Goal: Task Accomplishment & Management: Complete application form

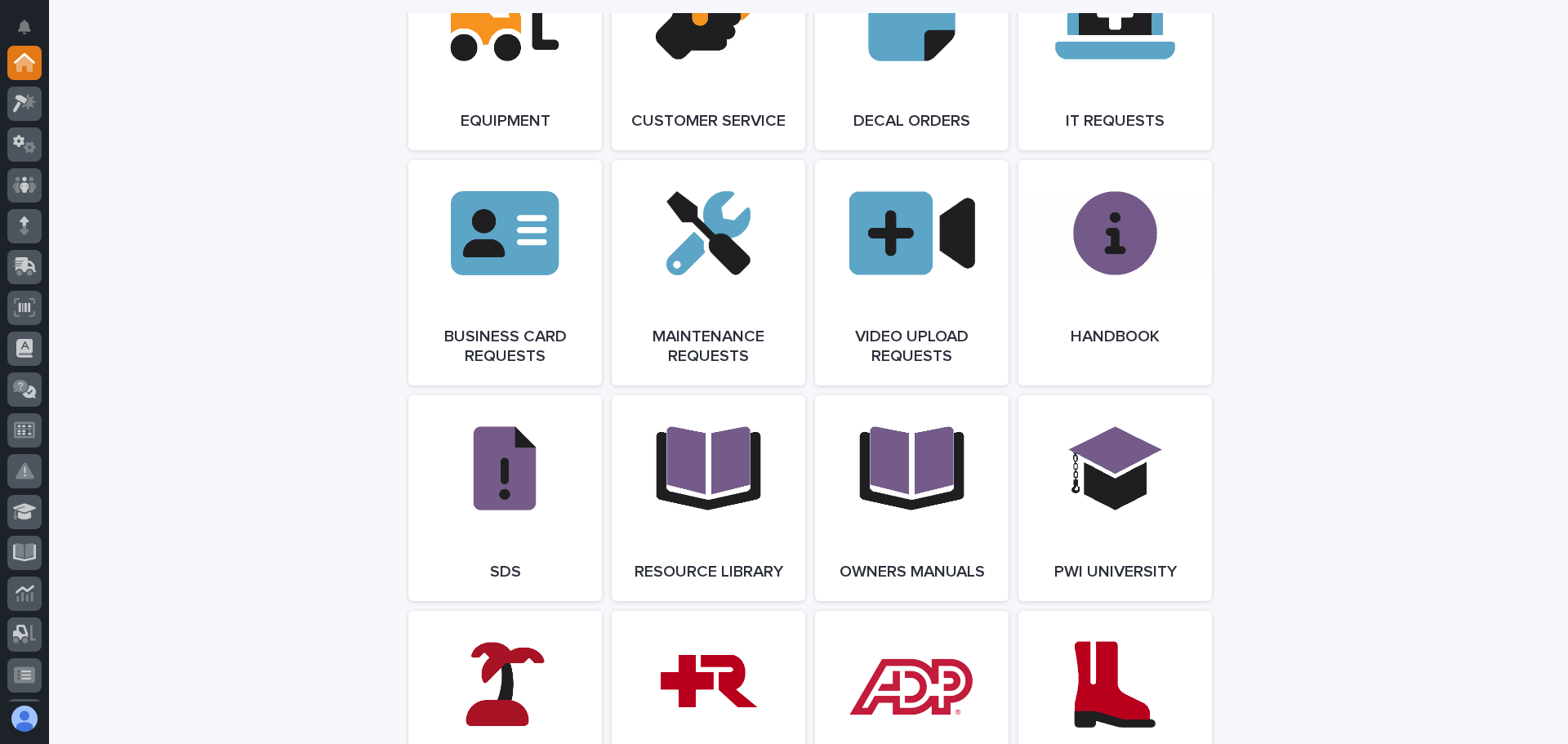
scroll to position [2450, 0]
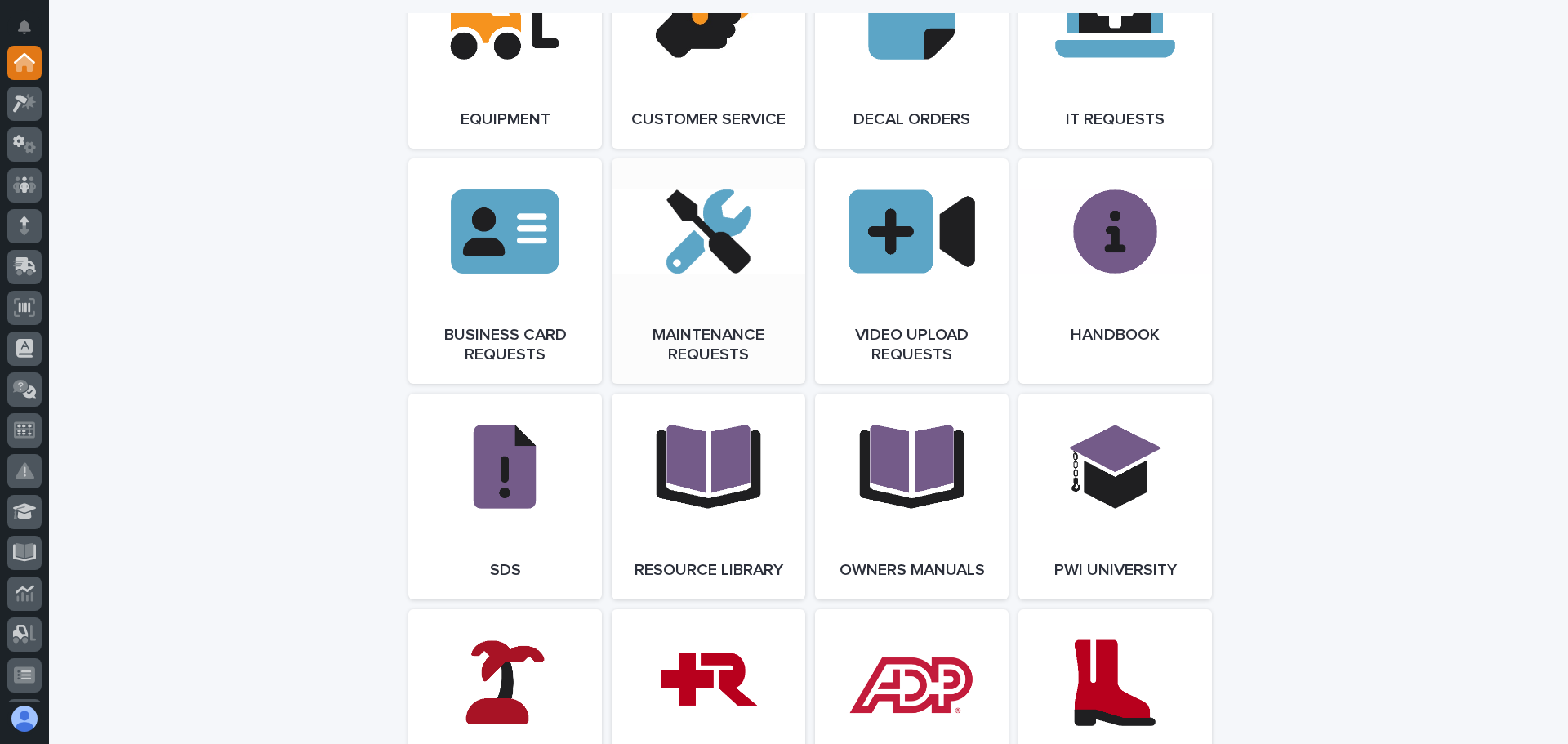
click at [681, 277] on span "Open Link" at bounding box center [708, 271] width 53 height 12
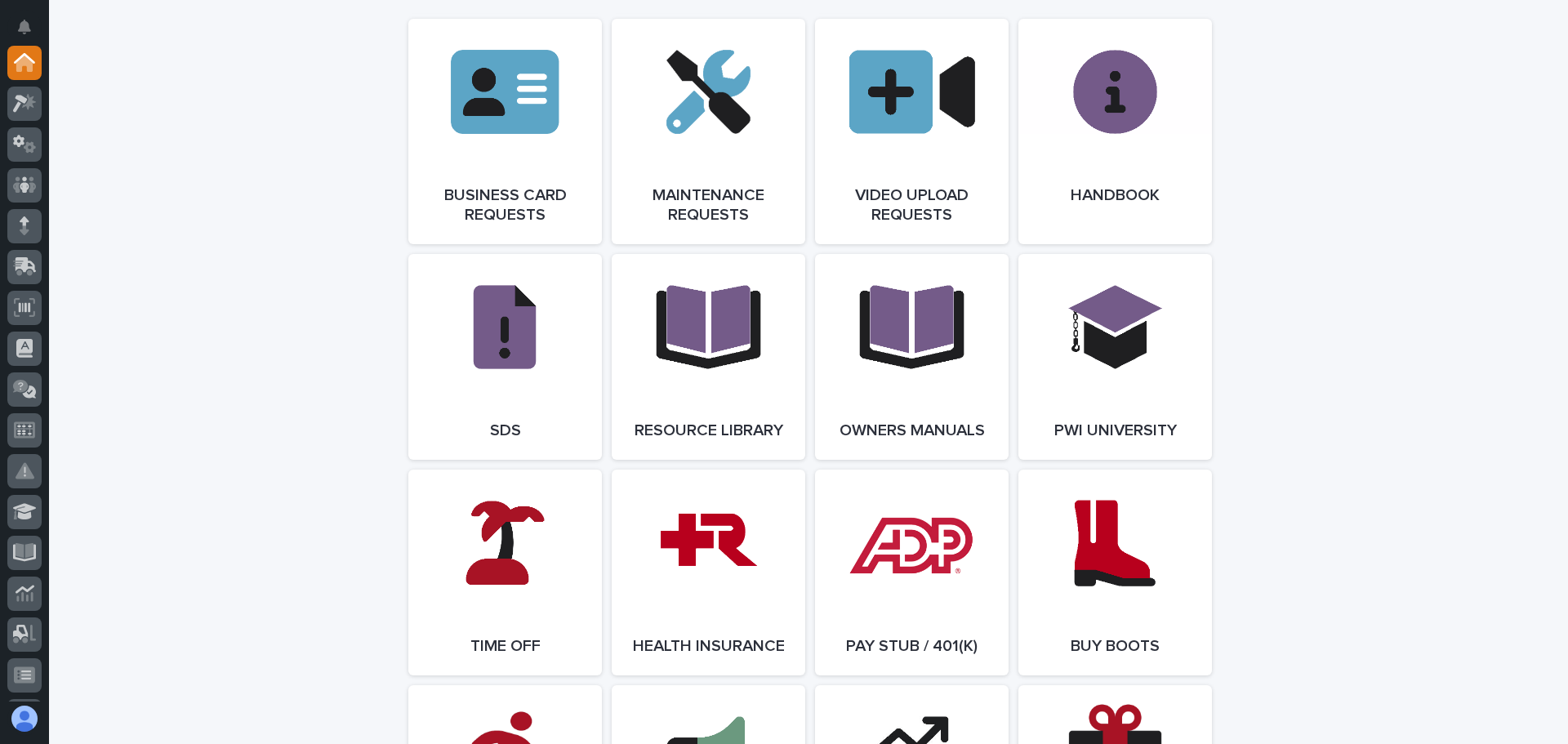
scroll to position [2620, 0]
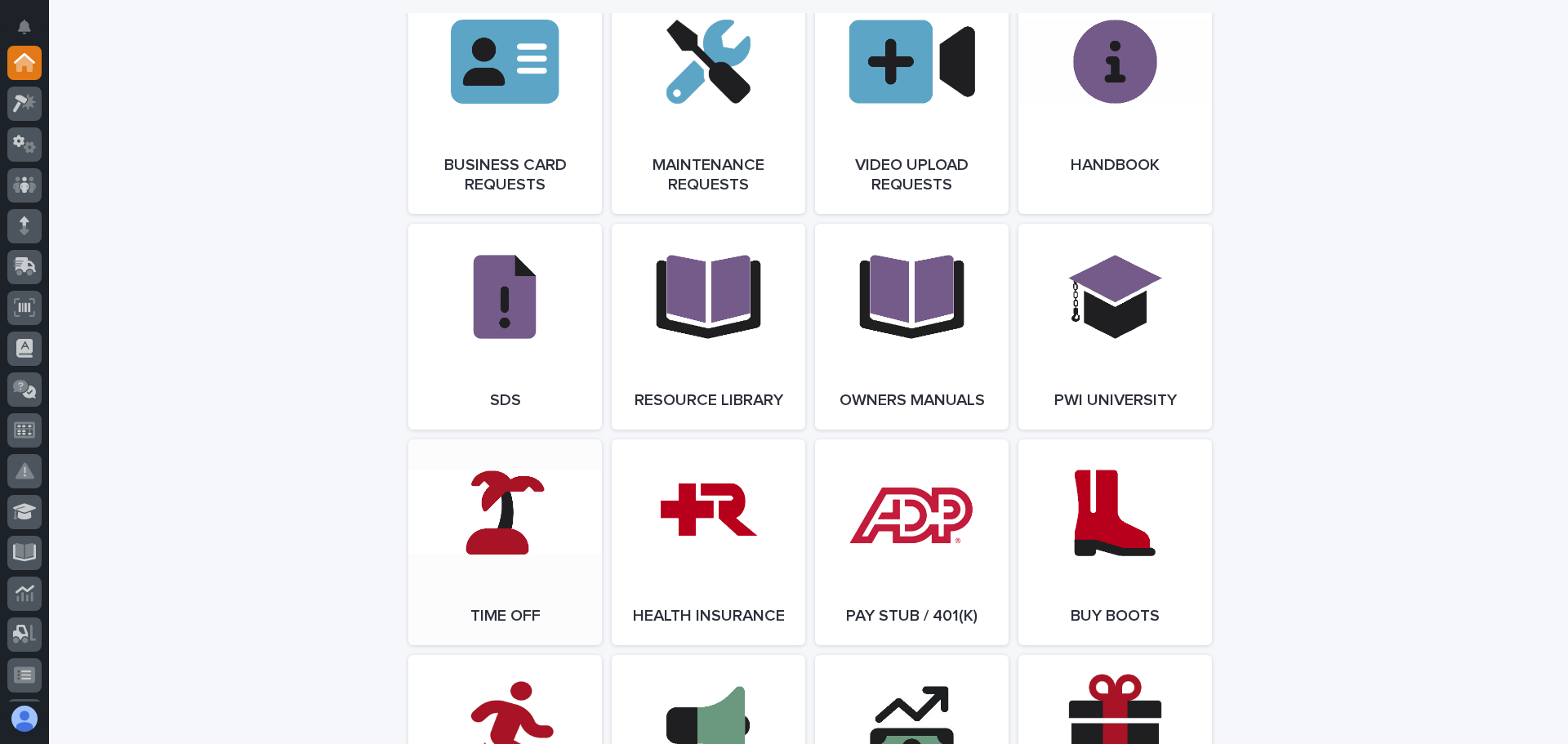
click at [514, 559] on link "Open Link" at bounding box center [505, 542] width 193 height 206
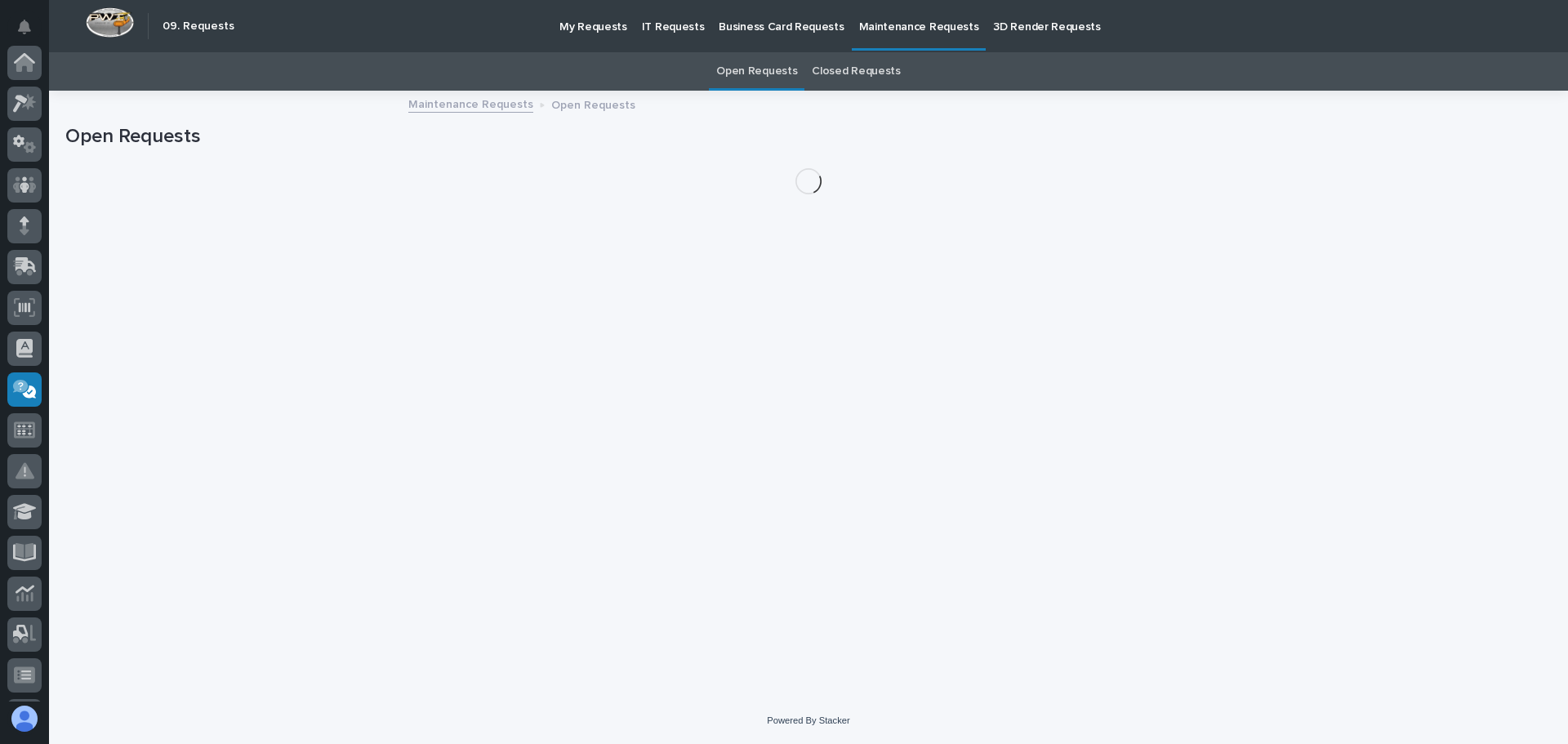
scroll to position [283, 0]
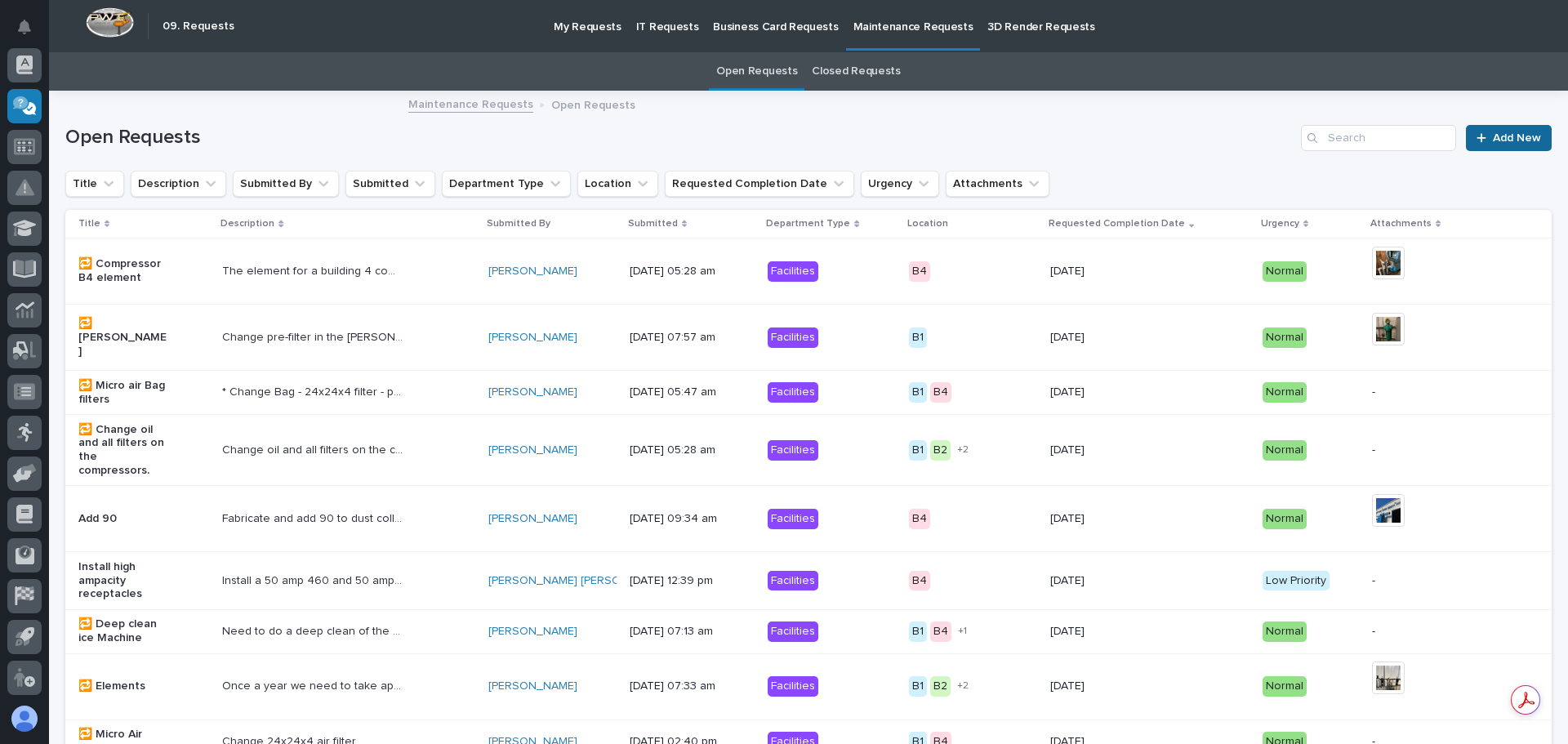
click at [1493, 139] on span "Add New" at bounding box center [1516, 139] width 48 height 12
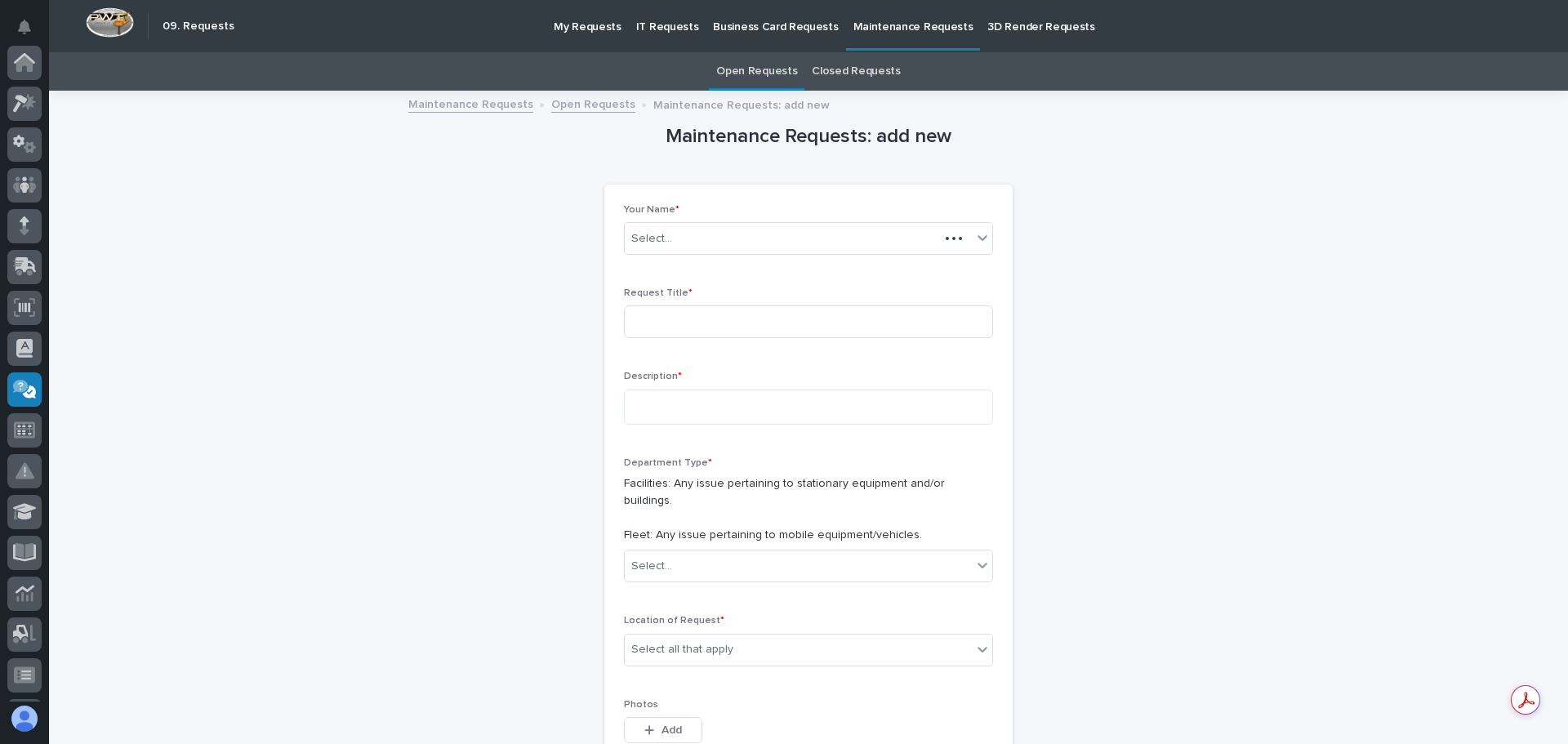
scroll to position [283, 0]
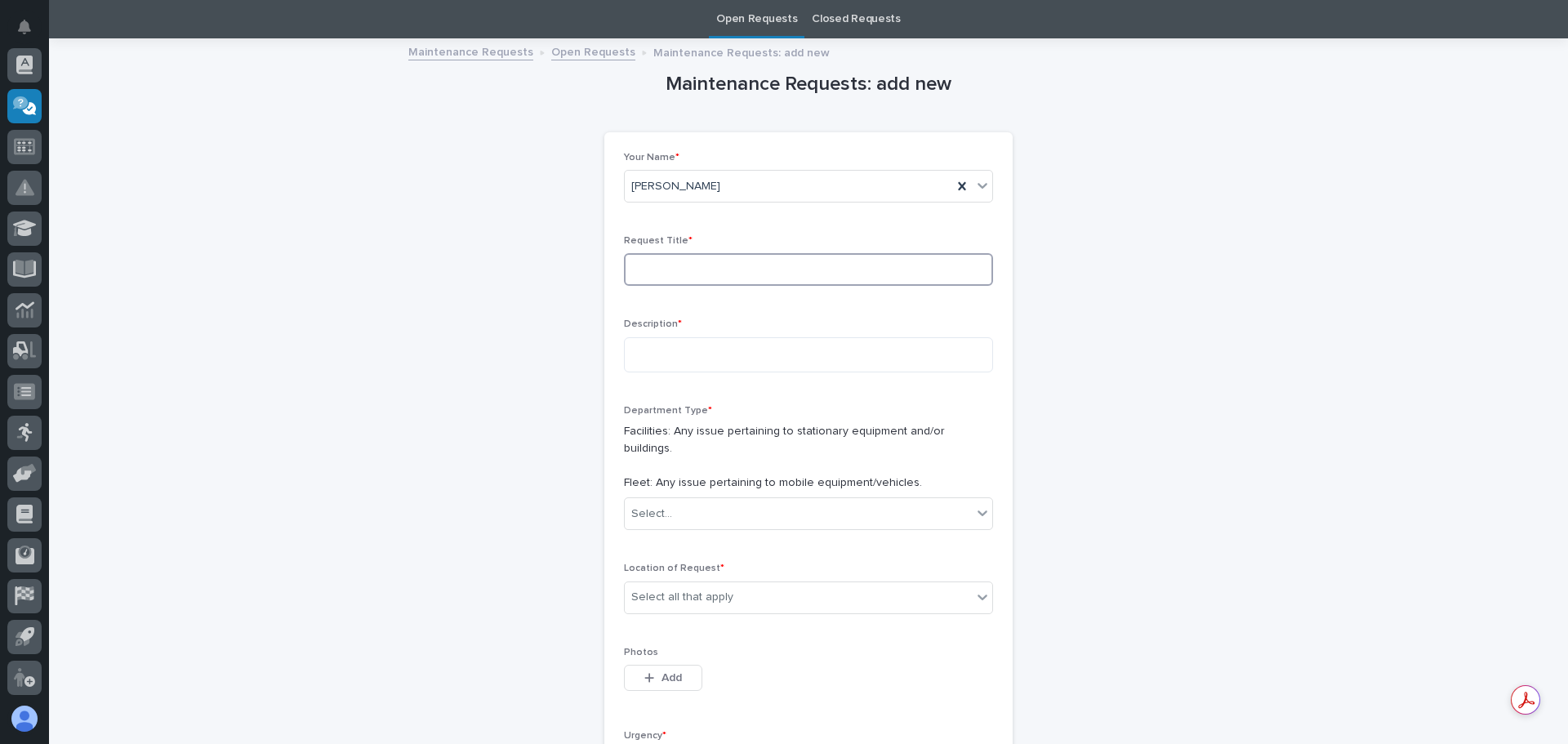
click at [641, 272] on input at bounding box center [808, 269] width 369 height 32
type input "Truck 20"
click at [649, 349] on textarea at bounding box center [808, 354] width 369 height 35
type textarea "**********"
click at [978, 505] on icon at bounding box center [982, 513] width 17 height 17
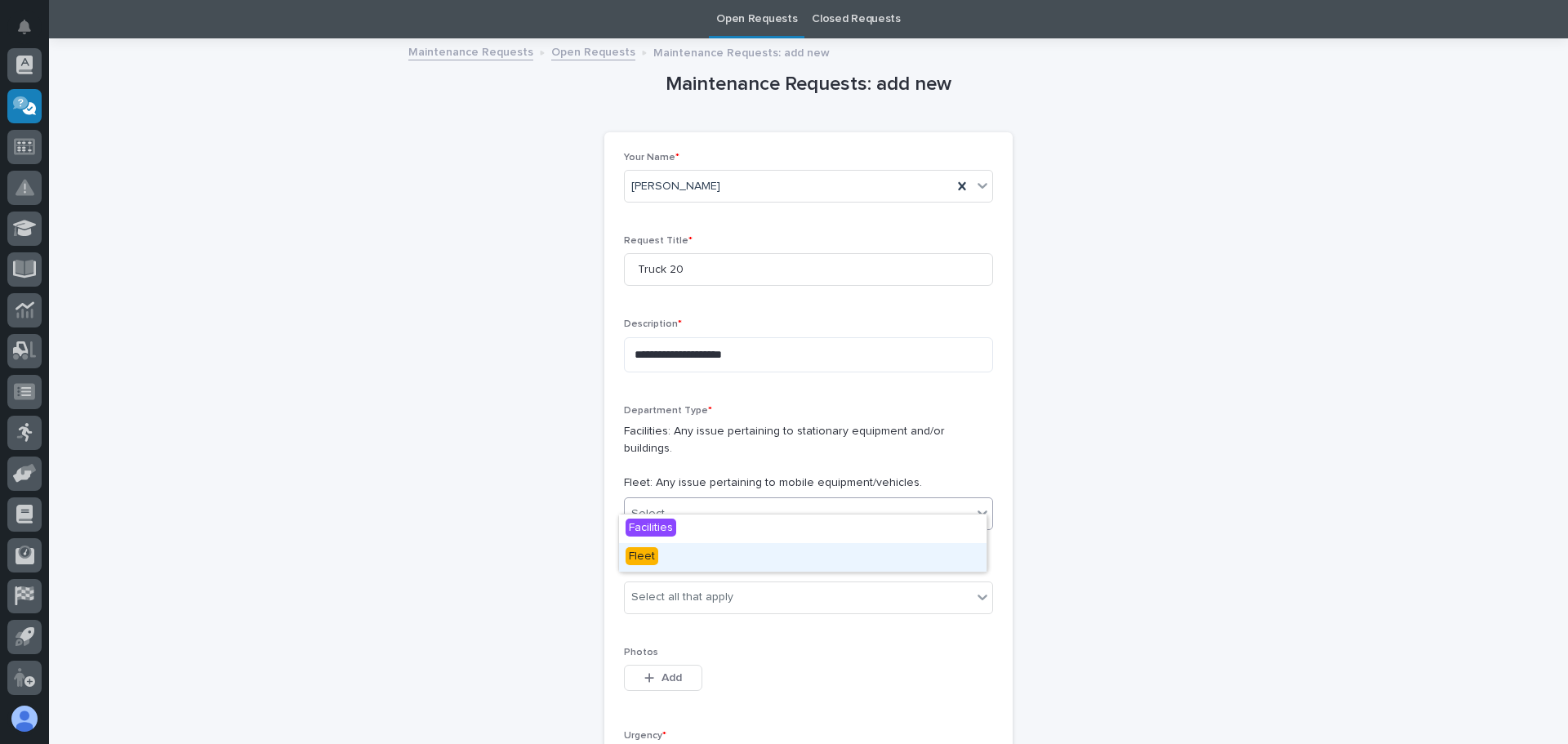
click at [637, 555] on span "Fleet" at bounding box center [641, 556] width 32 height 18
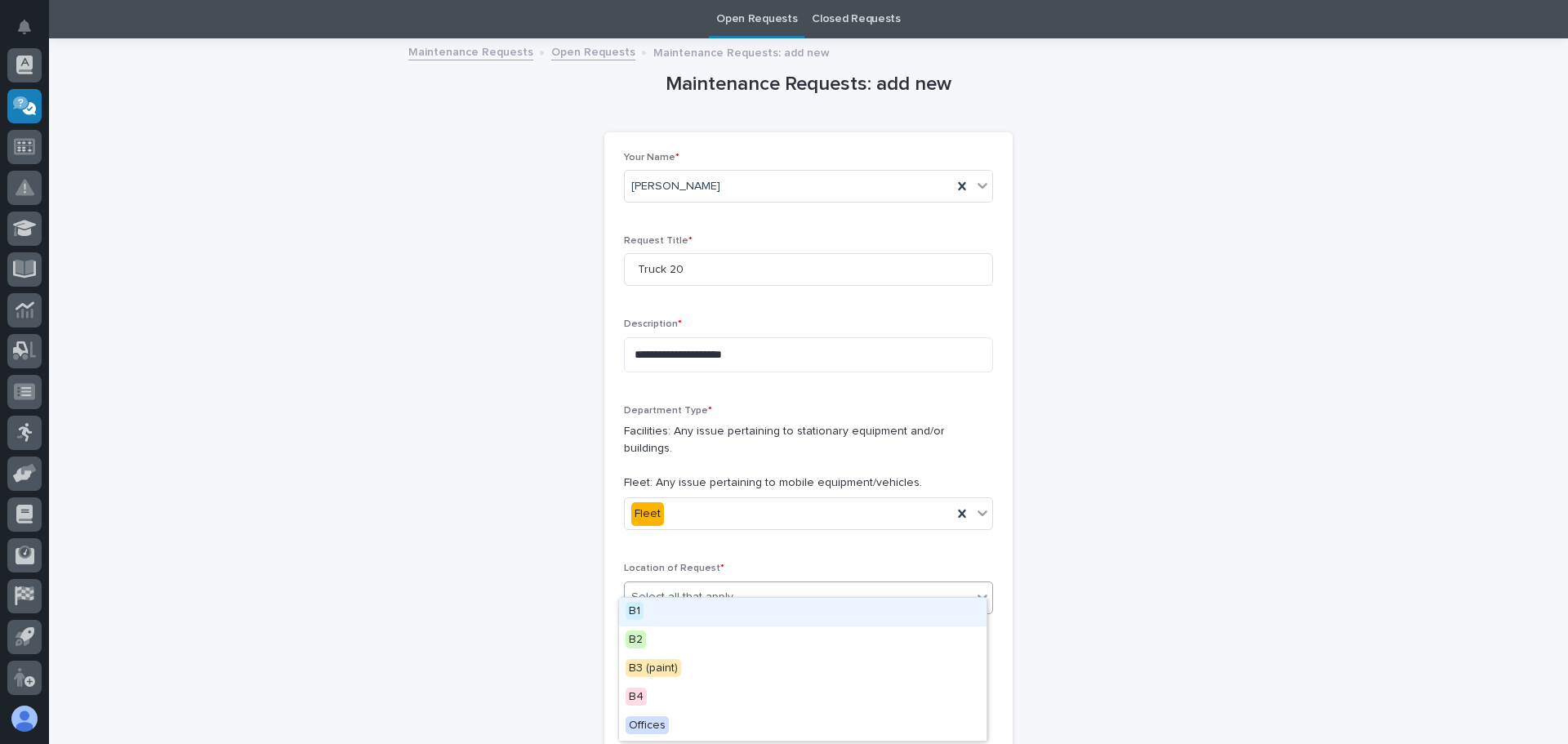
click at [976, 589] on icon at bounding box center [982, 597] width 17 height 17
click at [640, 641] on span "B2" at bounding box center [636, 640] width 21 height 18
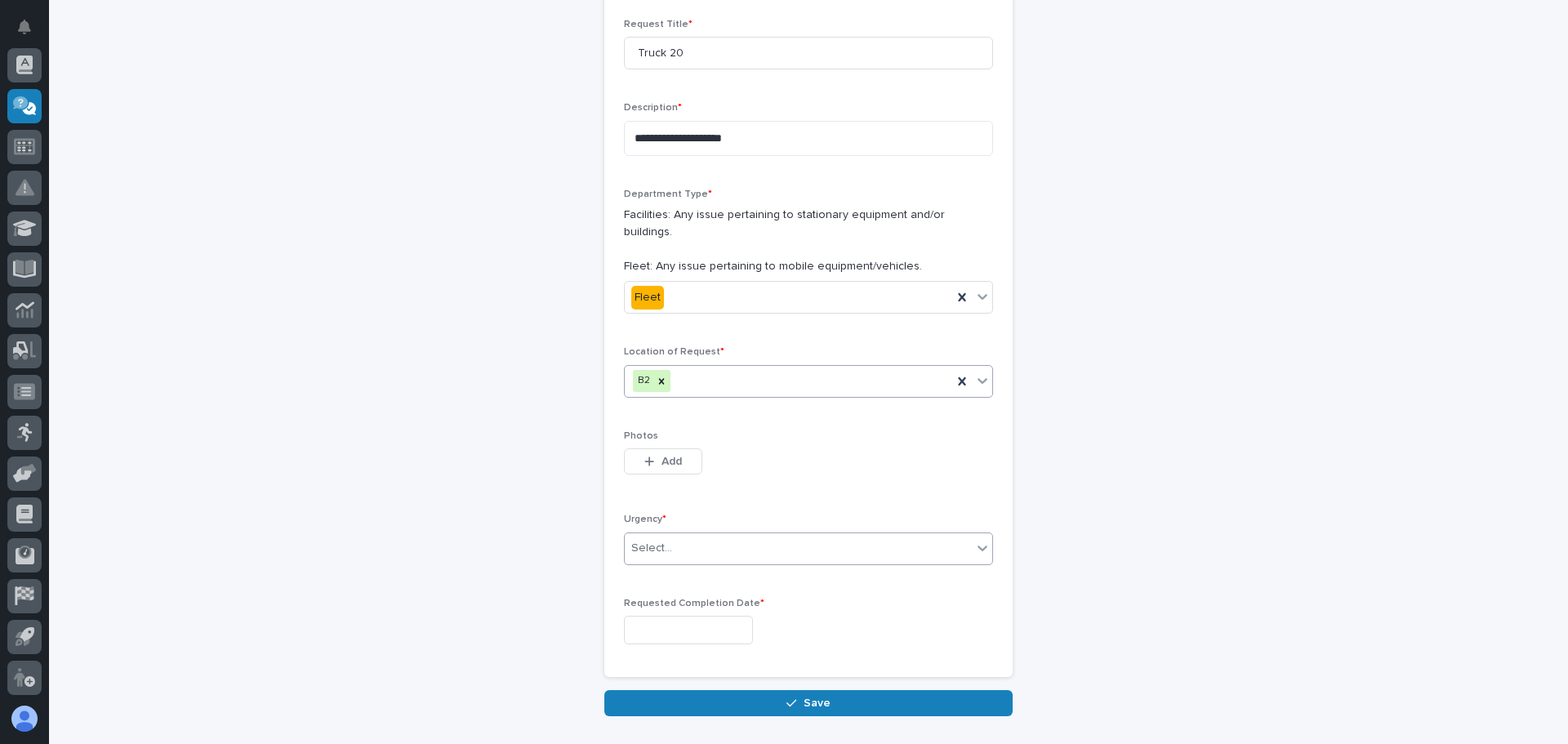
scroll to position [297, 0]
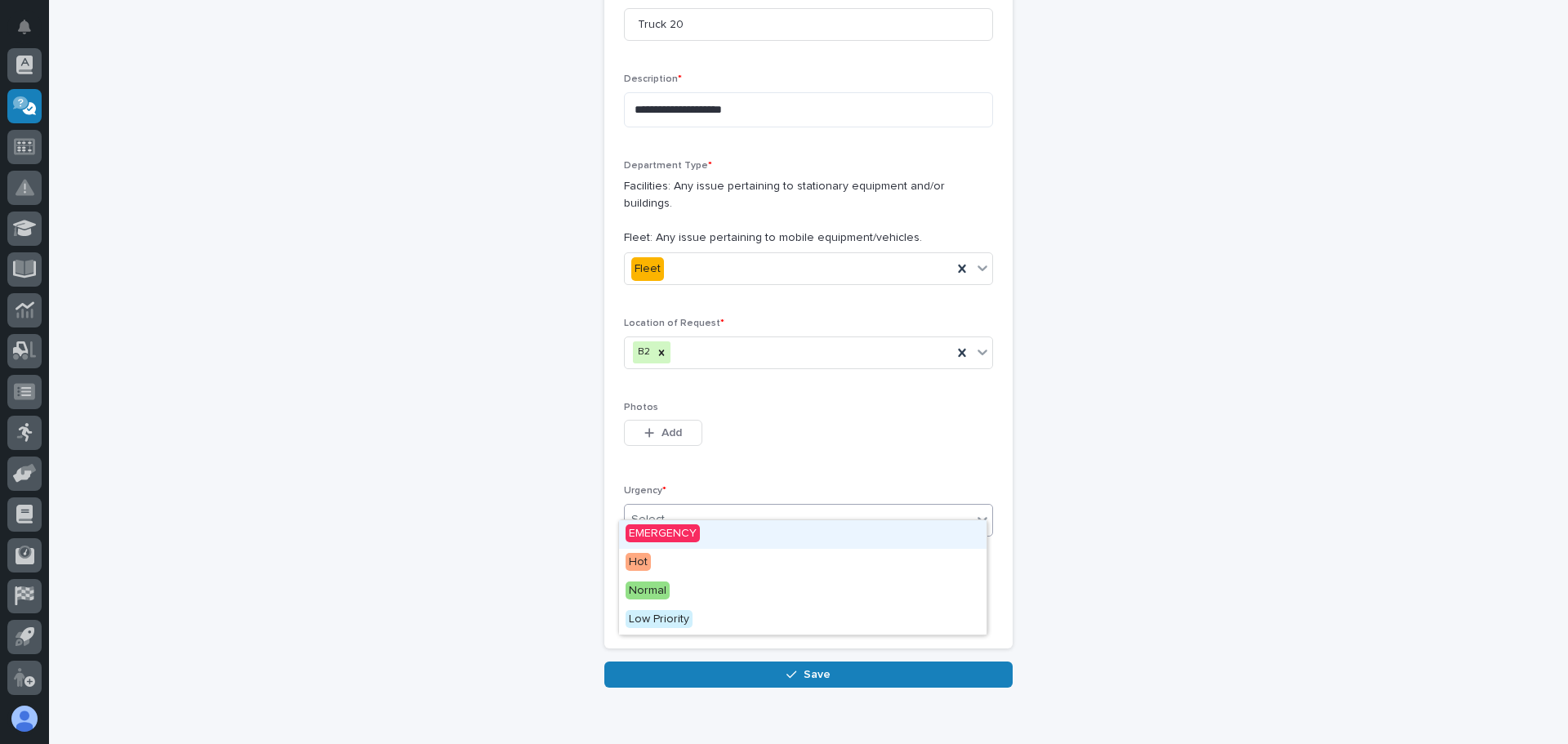
click at [974, 512] on icon at bounding box center [982, 519] width 17 height 17
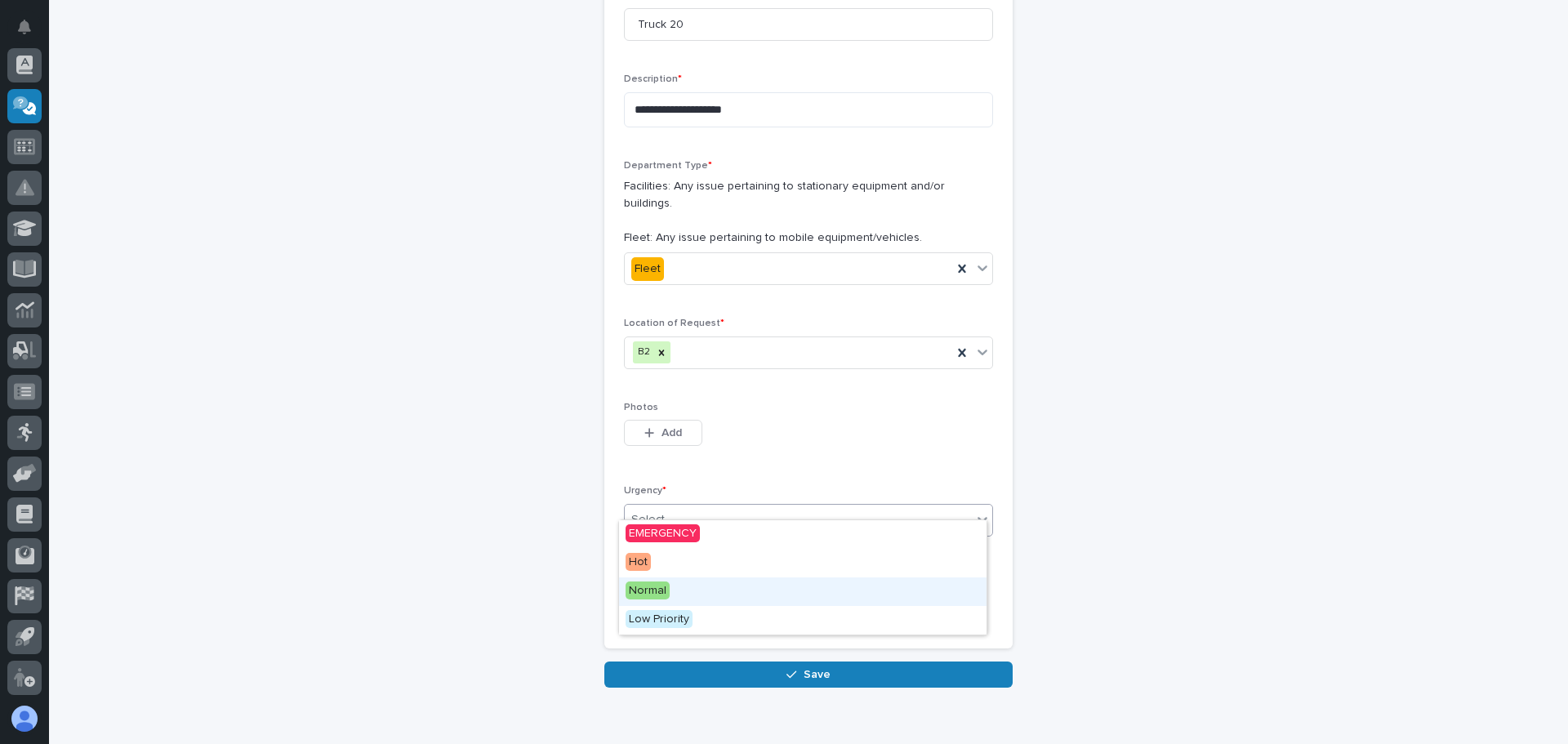
click at [650, 591] on span "Normal" at bounding box center [647, 591] width 44 height 18
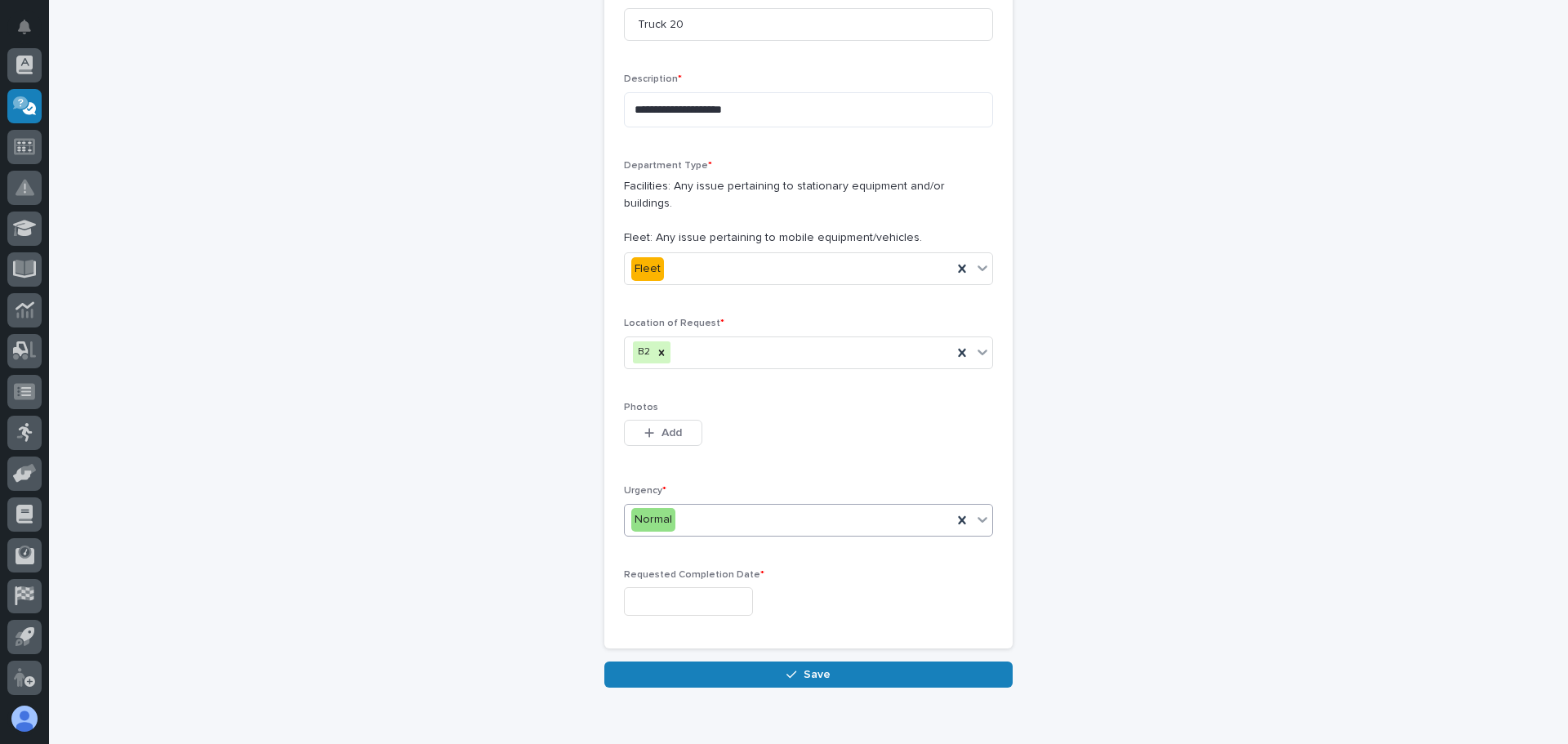
click at [691, 587] on input "text" at bounding box center [688, 600] width 129 height 28
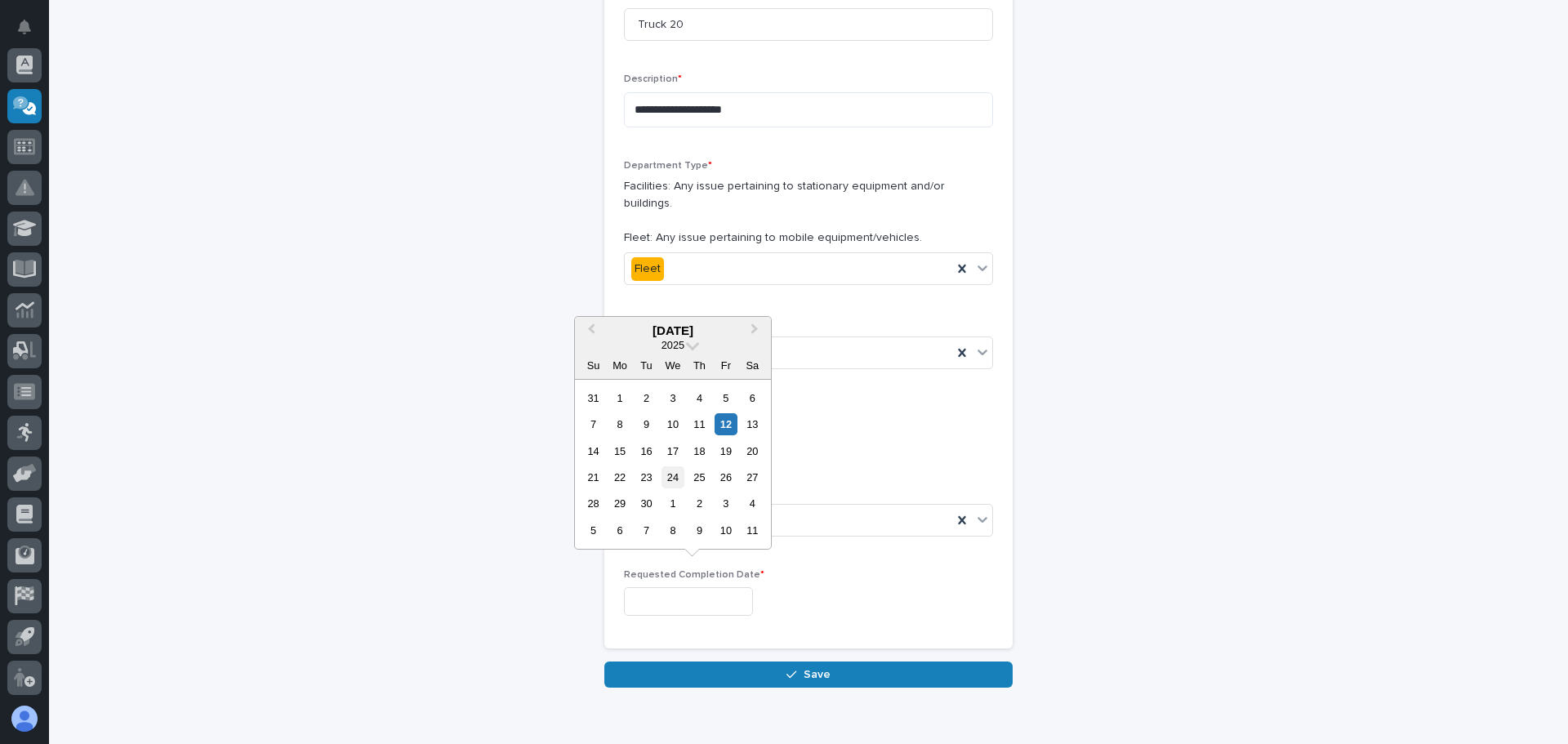
click at [678, 478] on div "24" at bounding box center [673, 477] width 22 height 22
type input "**********"
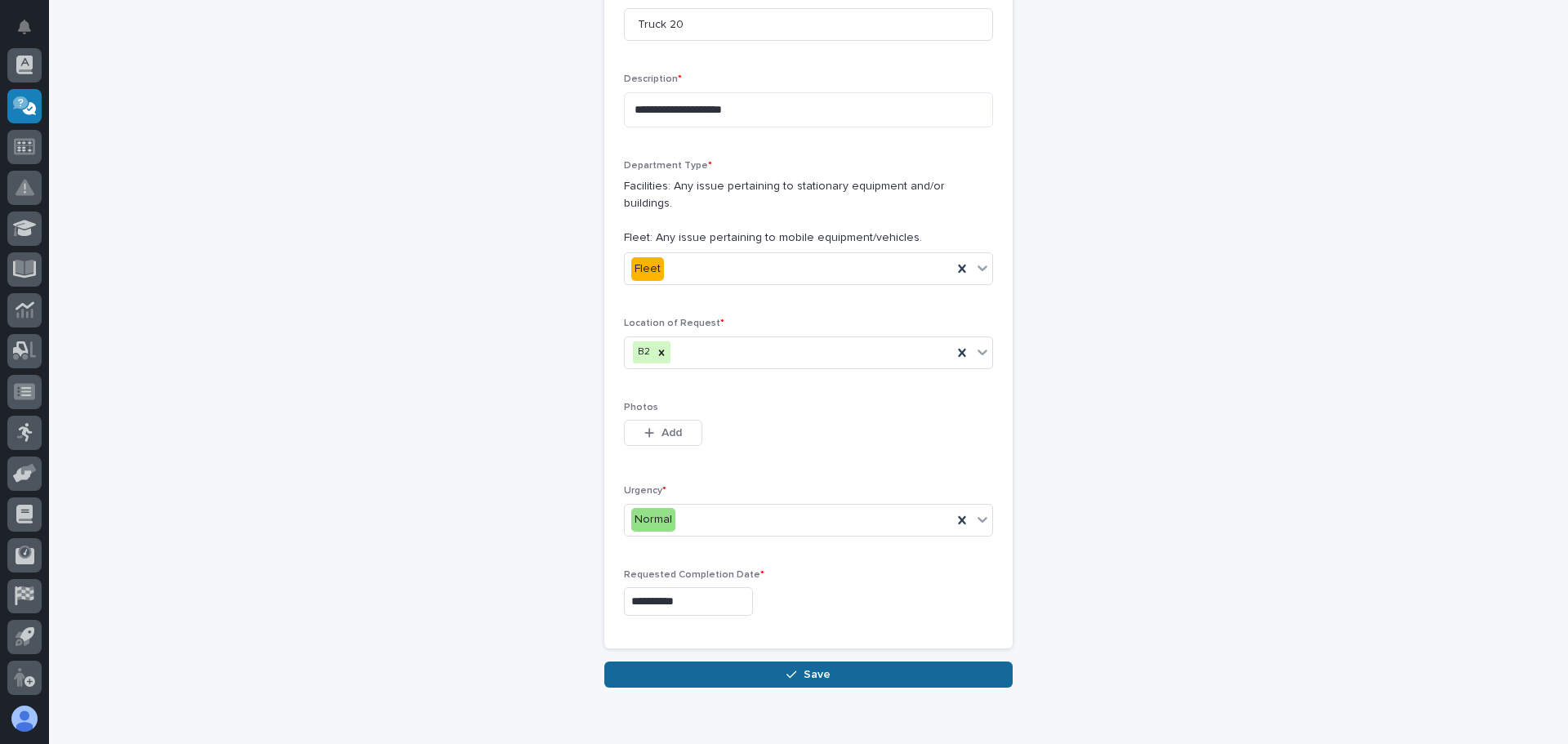
click at [805, 667] on span "Save" at bounding box center [817, 674] width 27 height 15
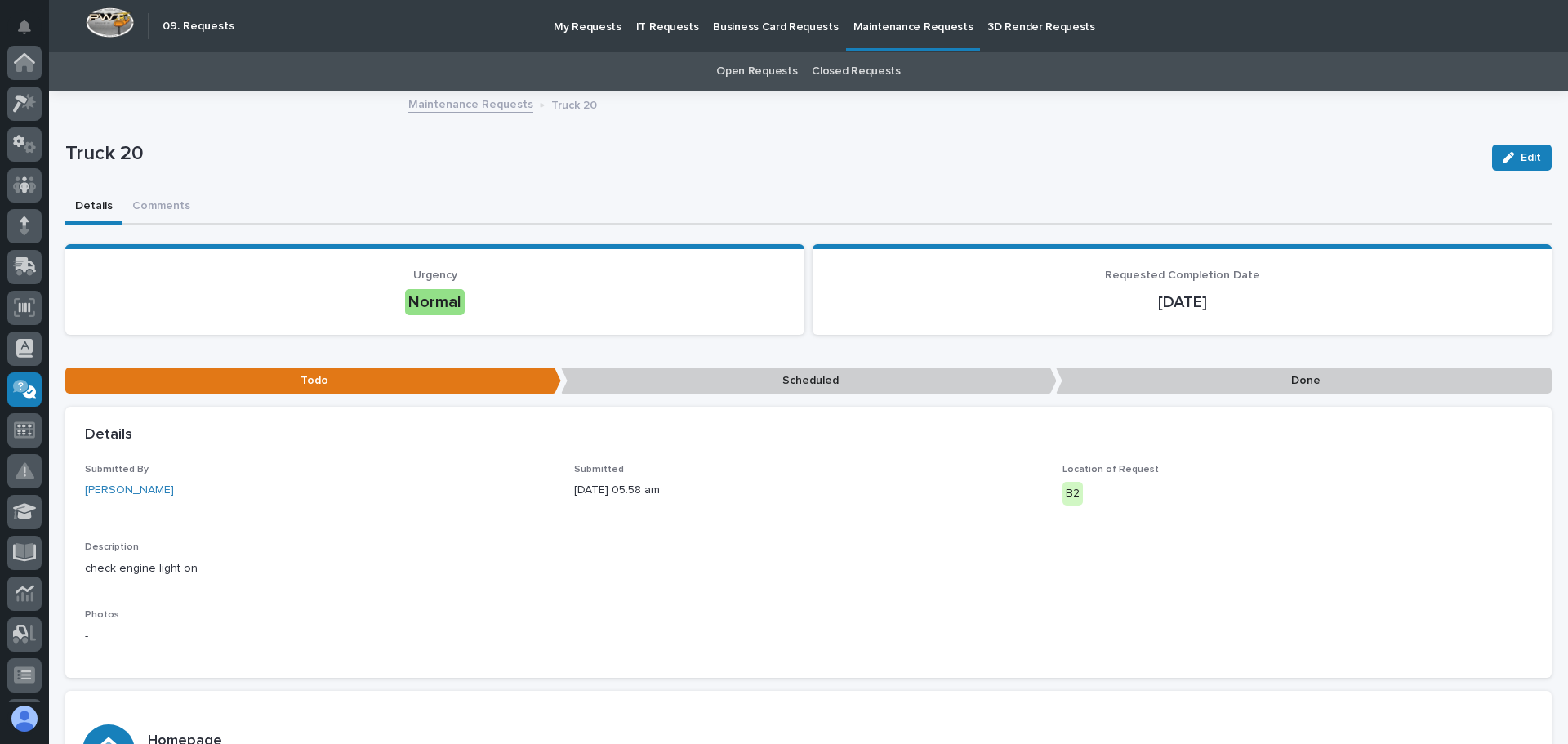
scroll to position [283, 0]
